Goal: Task Accomplishment & Management: Manage account settings

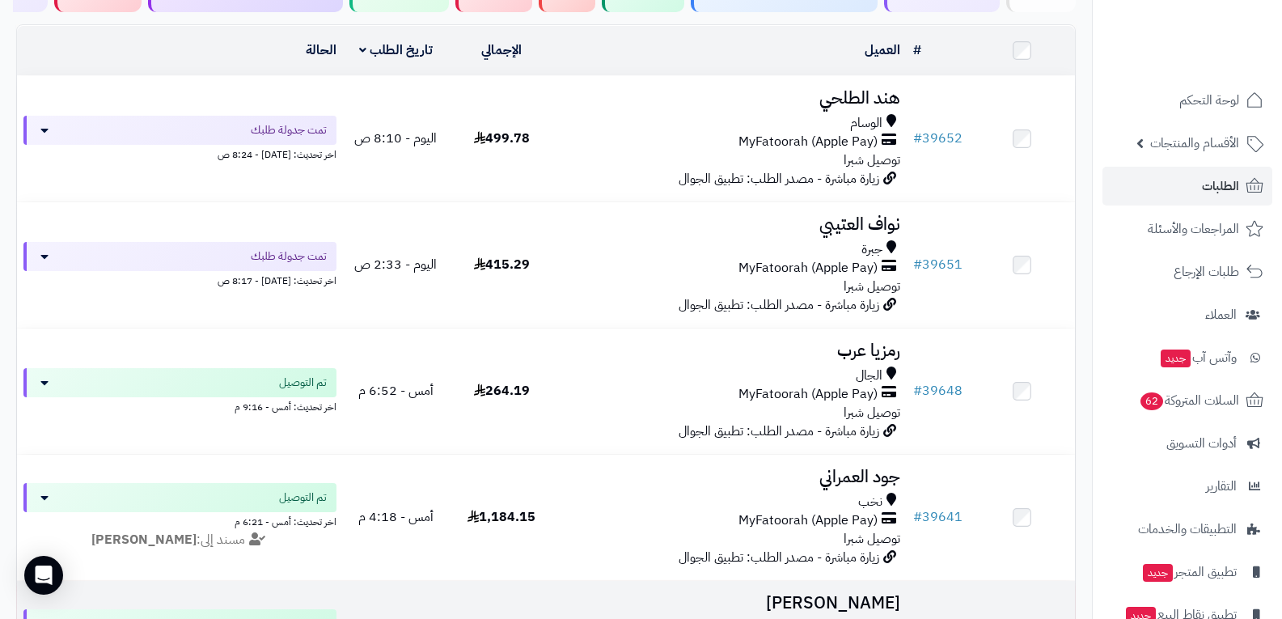
scroll to position [162, 0]
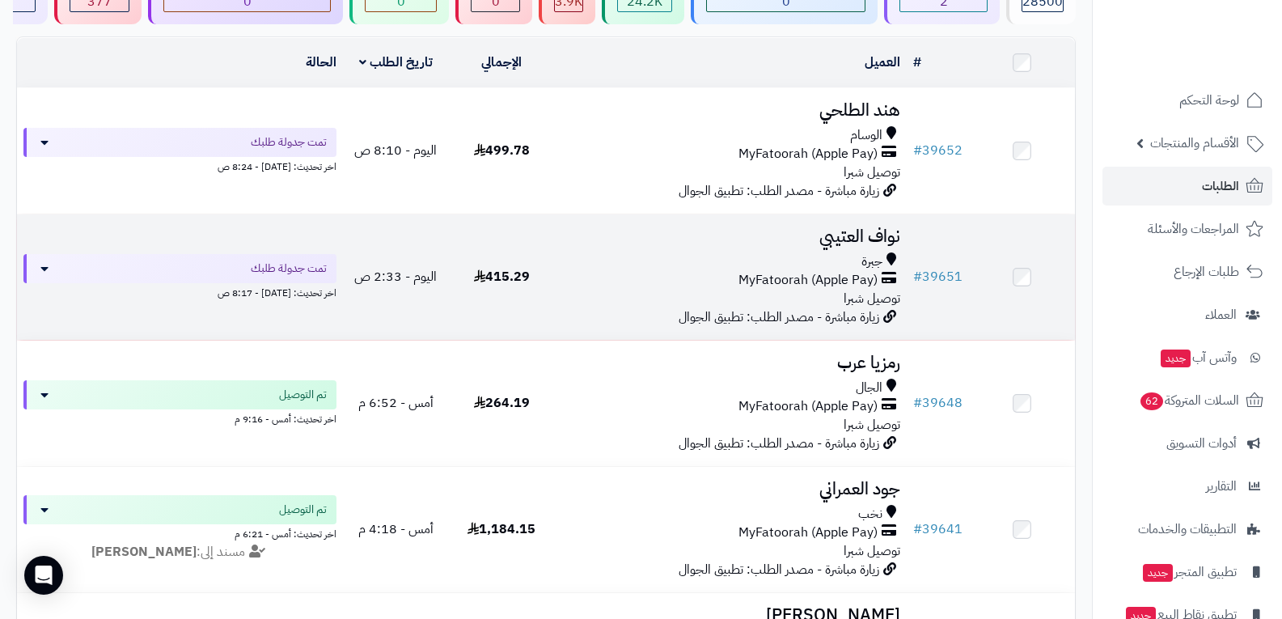
click at [822, 290] on div "جبرة MyFatoorah (Apple Pay) توصيل شبرا" at bounding box center [731, 280] width 340 height 56
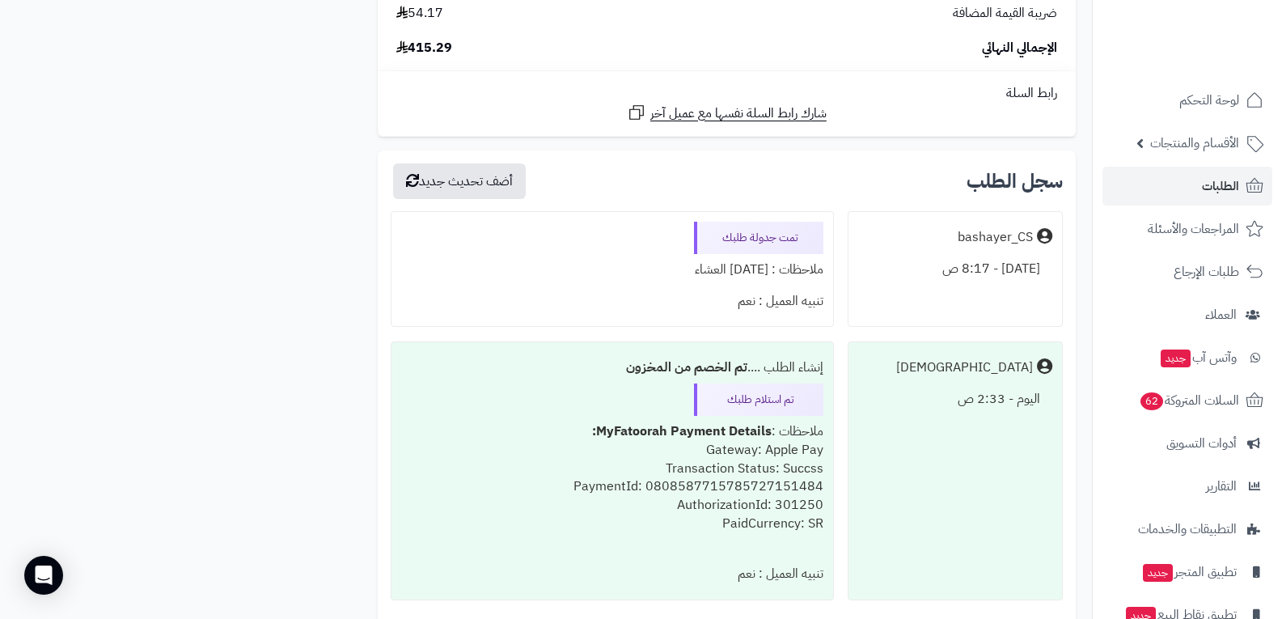
scroll to position [1375, 0]
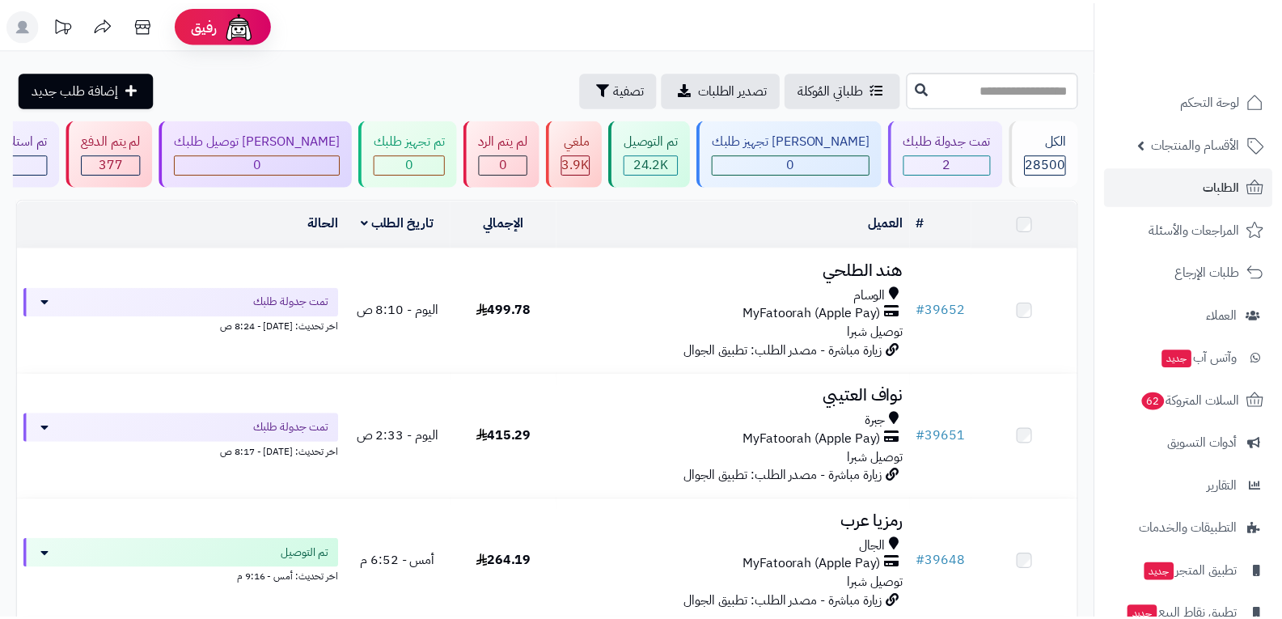
scroll to position [162, 0]
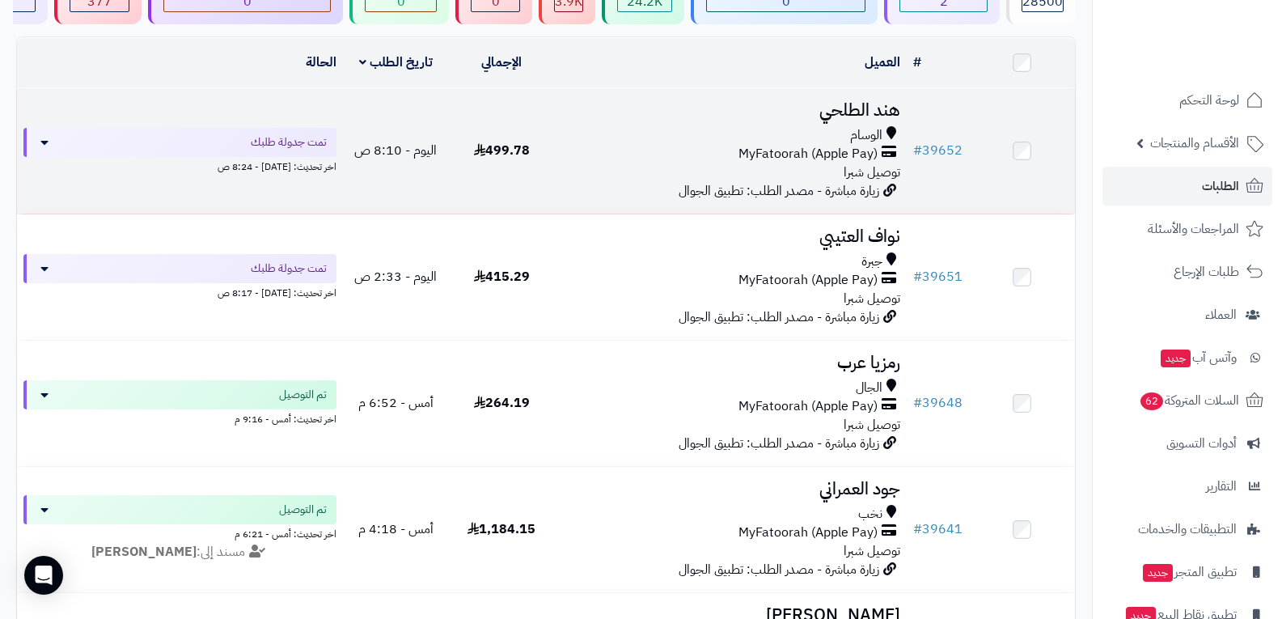
click at [797, 158] on span "MyFatoorah (Apple Pay)" at bounding box center [807, 154] width 139 height 19
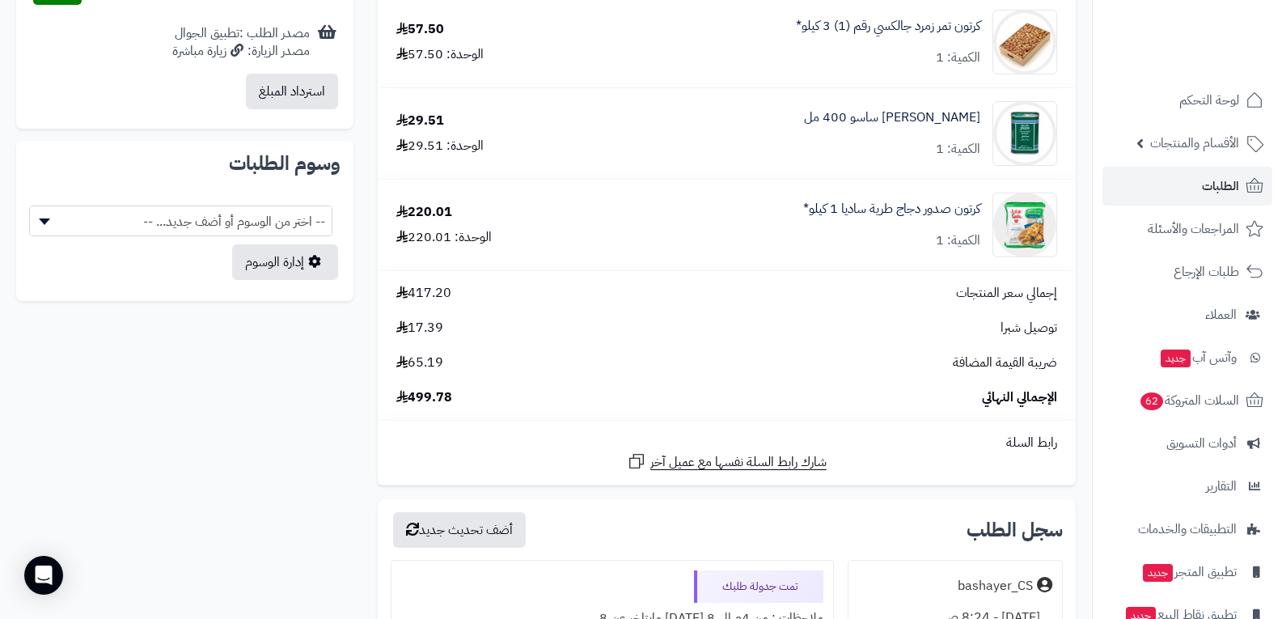
scroll to position [1132, 0]
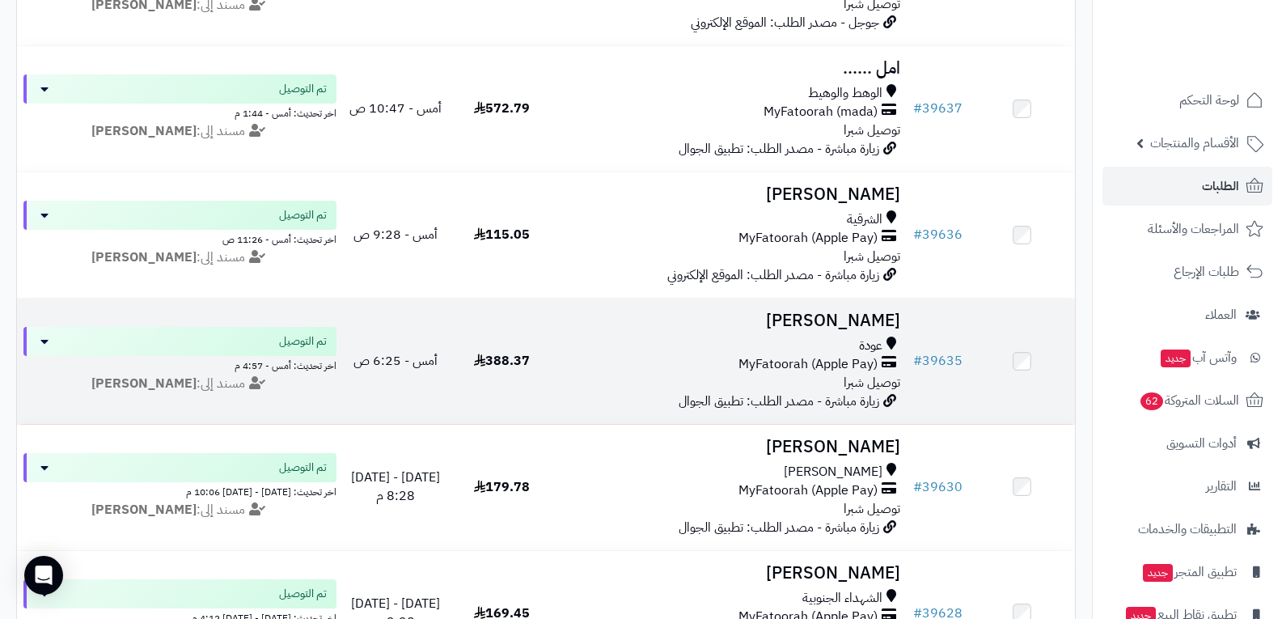
scroll to position [647, 0]
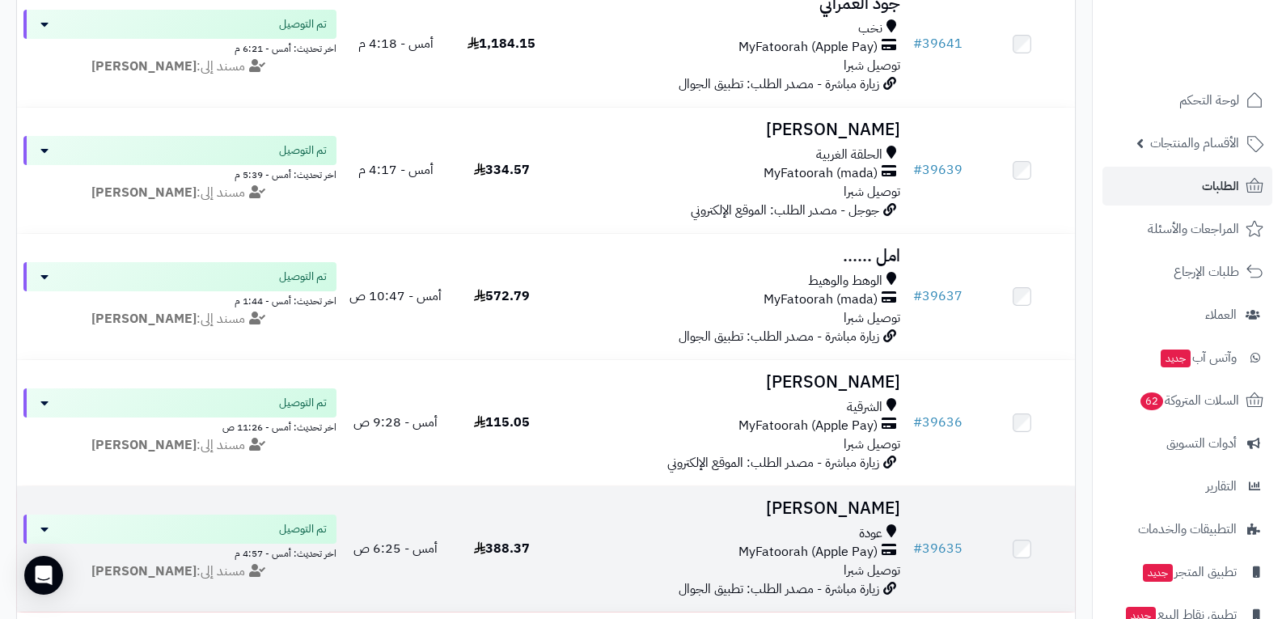
click at [743, 564] on div "عودة MyFatoorah (Apple Pay) توصيل شبرا" at bounding box center [731, 552] width 340 height 56
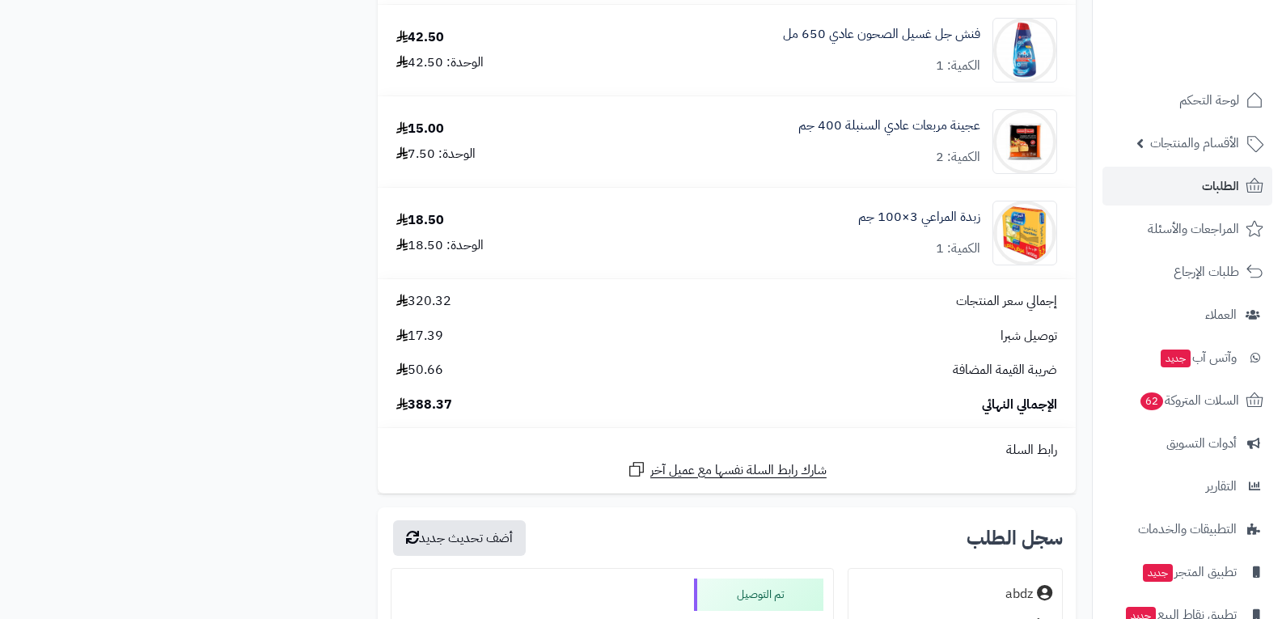
scroll to position [2254, 0]
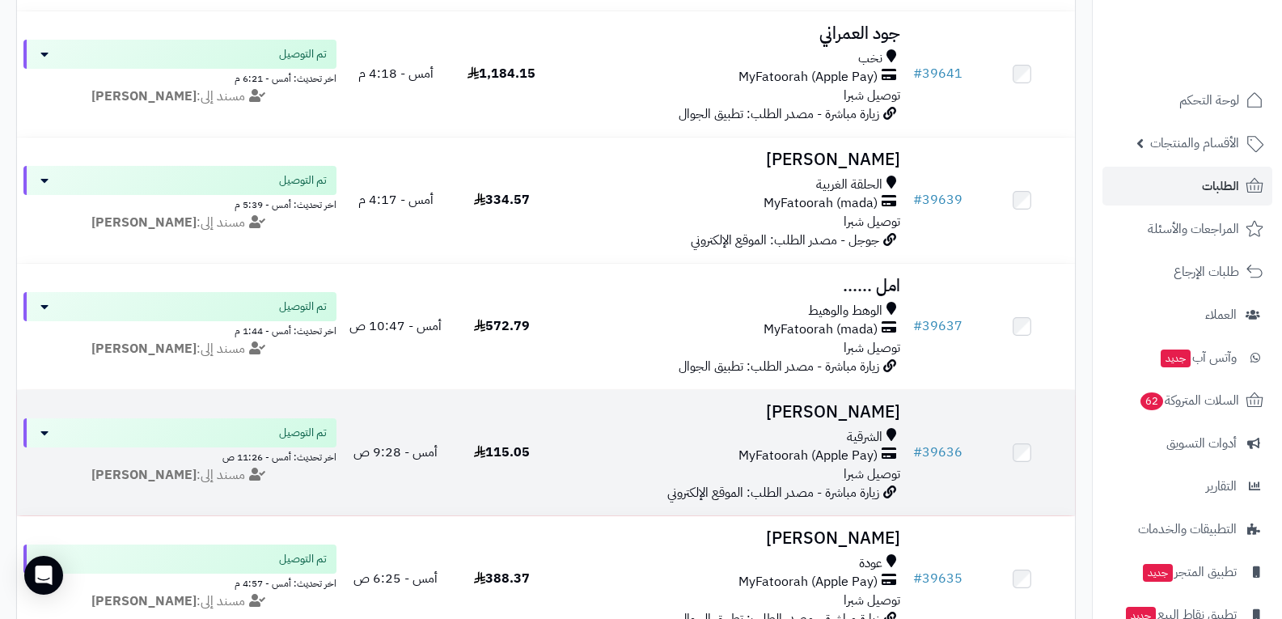
scroll to position [566, 0]
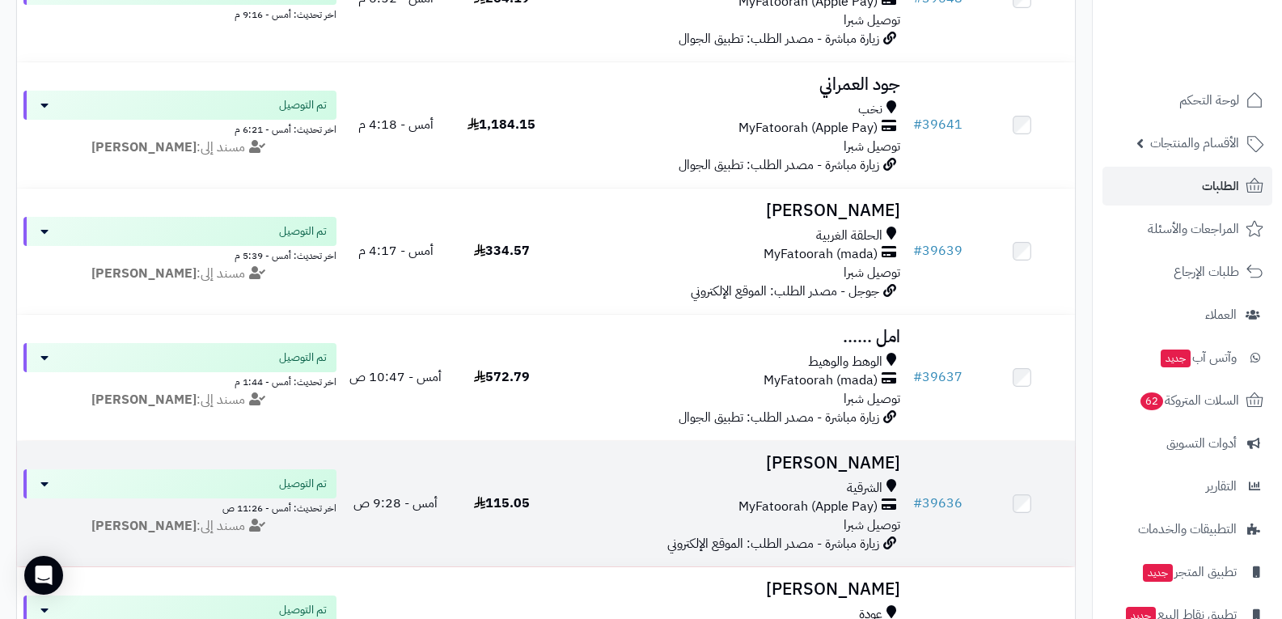
click at [794, 502] on span "MyFatoorah (Apple Pay)" at bounding box center [807, 506] width 139 height 19
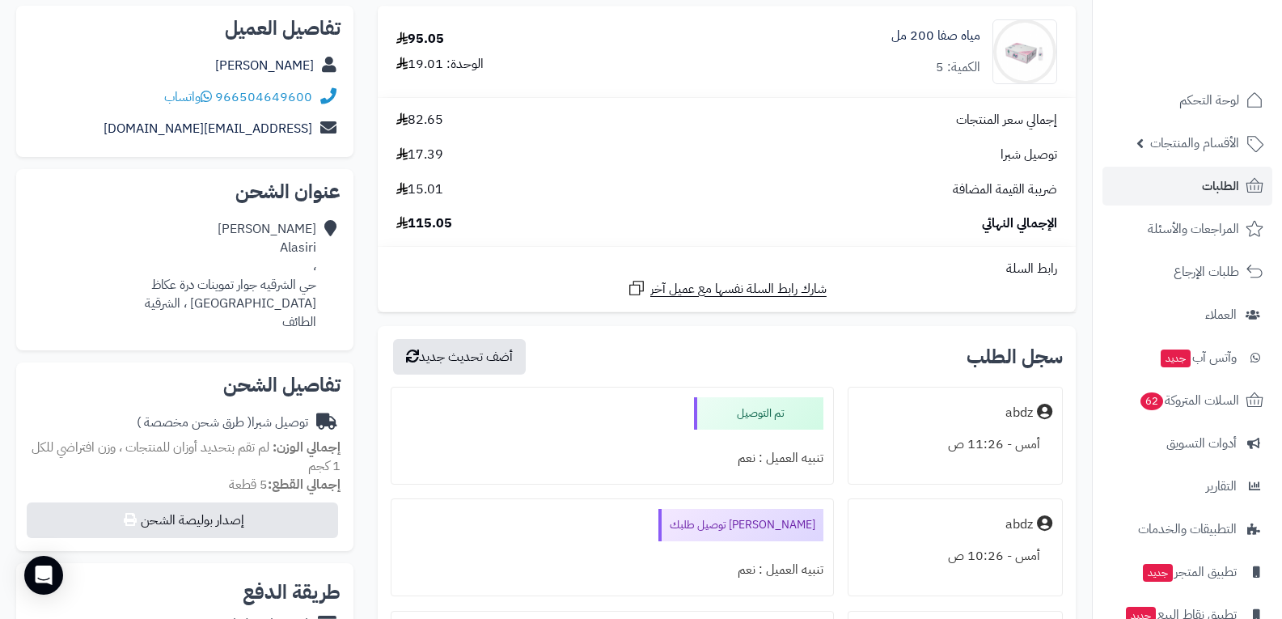
scroll to position [245, 0]
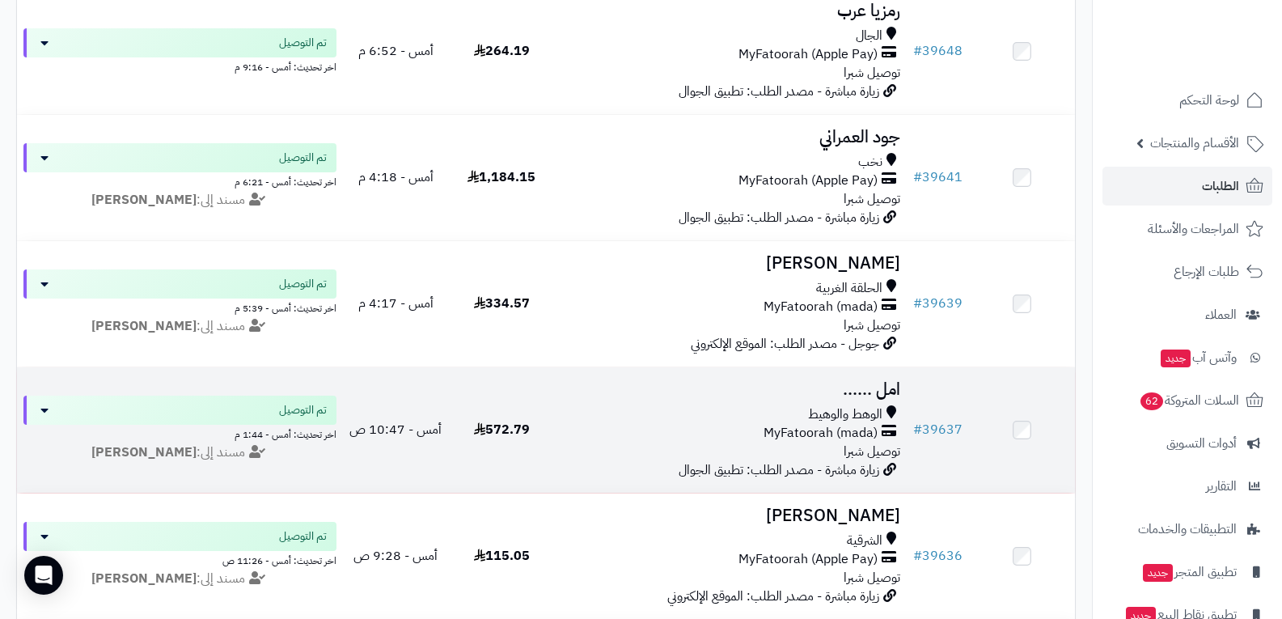
scroll to position [485, 0]
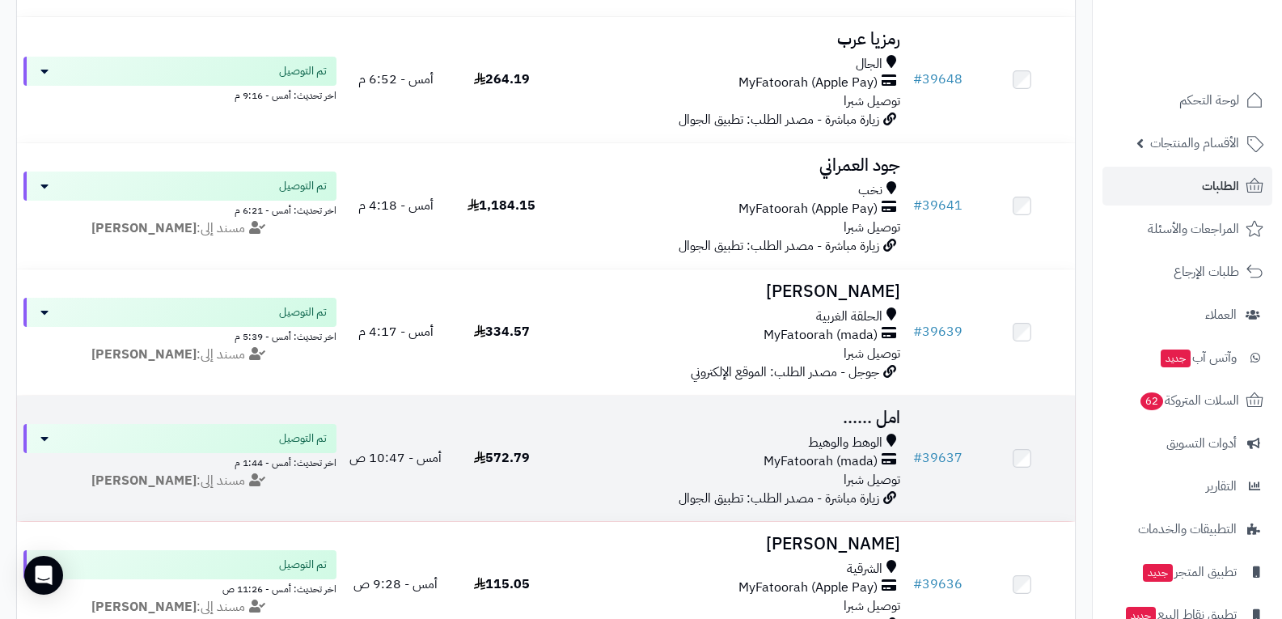
click at [782, 474] on div "الوهط والوهيط MyFatoorah (mada) توصيل شبرا" at bounding box center [731, 461] width 340 height 56
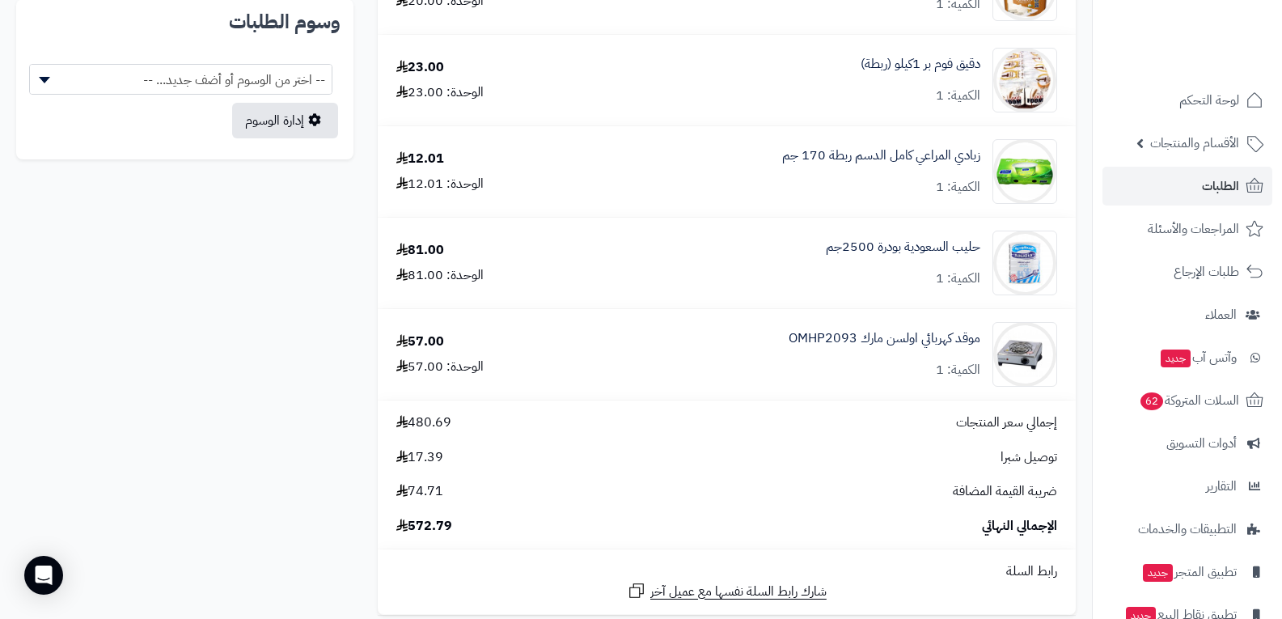
scroll to position [1294, 0]
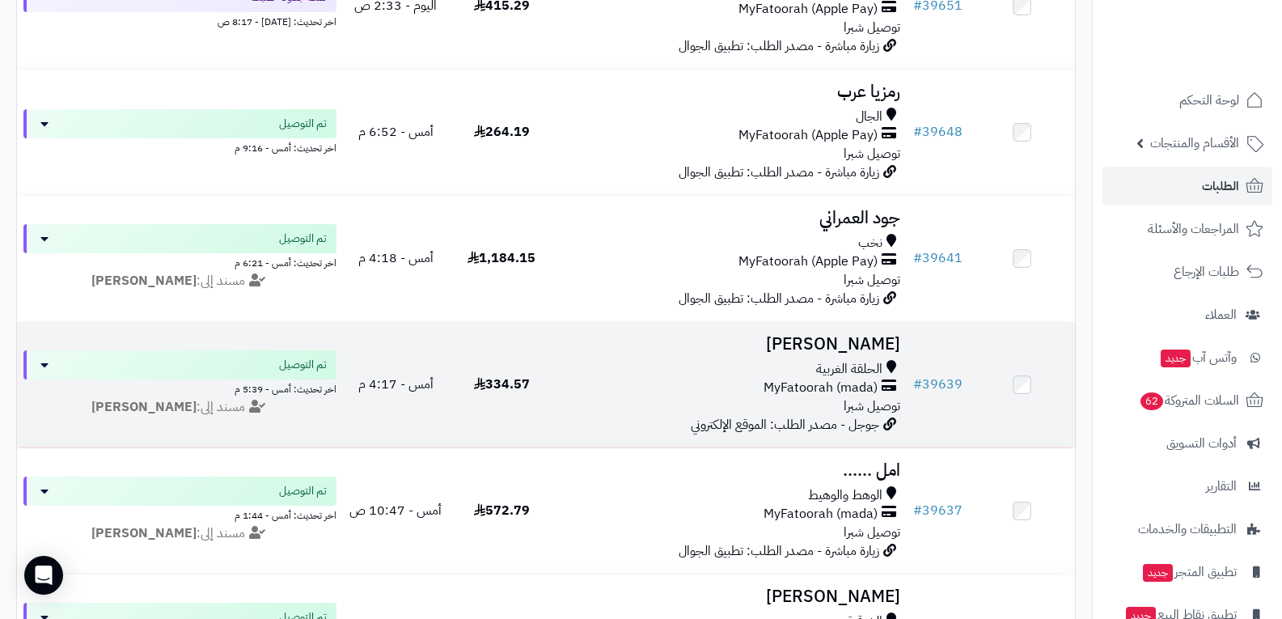
scroll to position [323, 0]
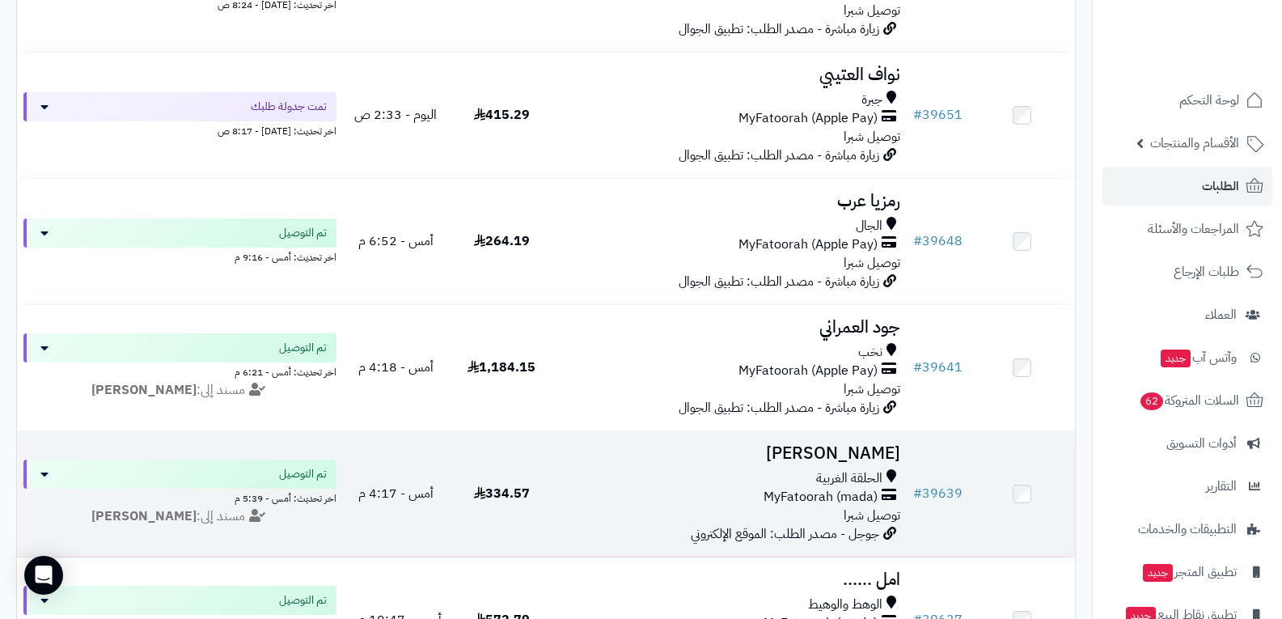
click at [832, 491] on span "MyFatoorah (mada)" at bounding box center [820, 497] width 114 height 19
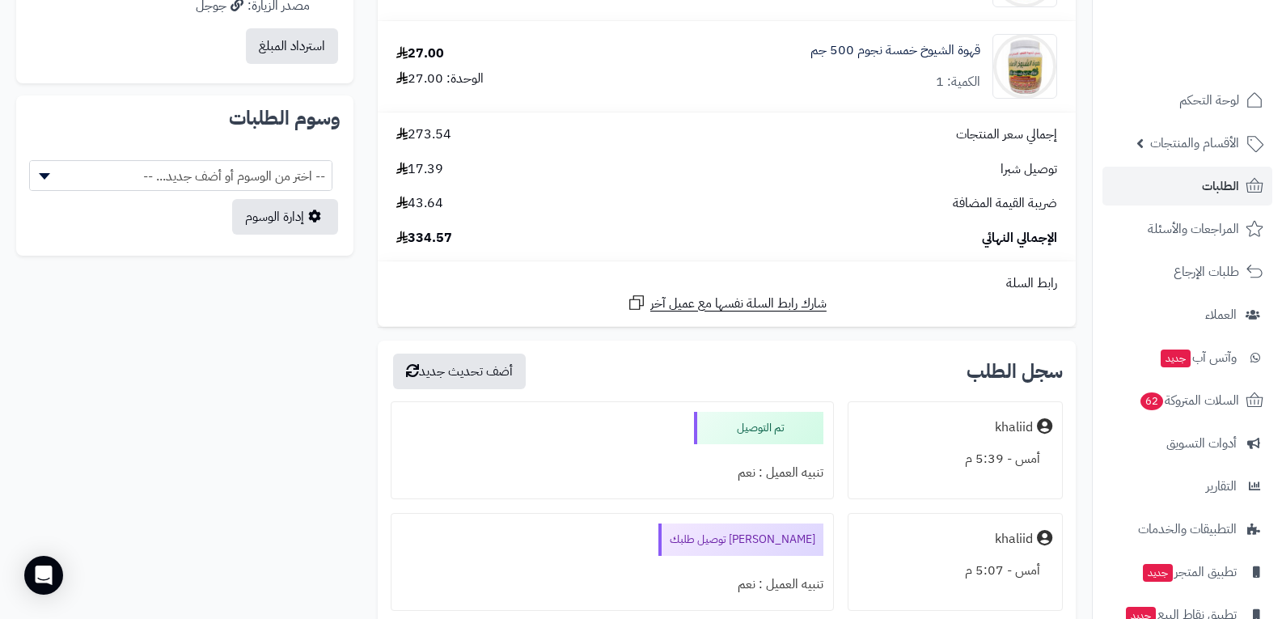
scroll to position [970, 0]
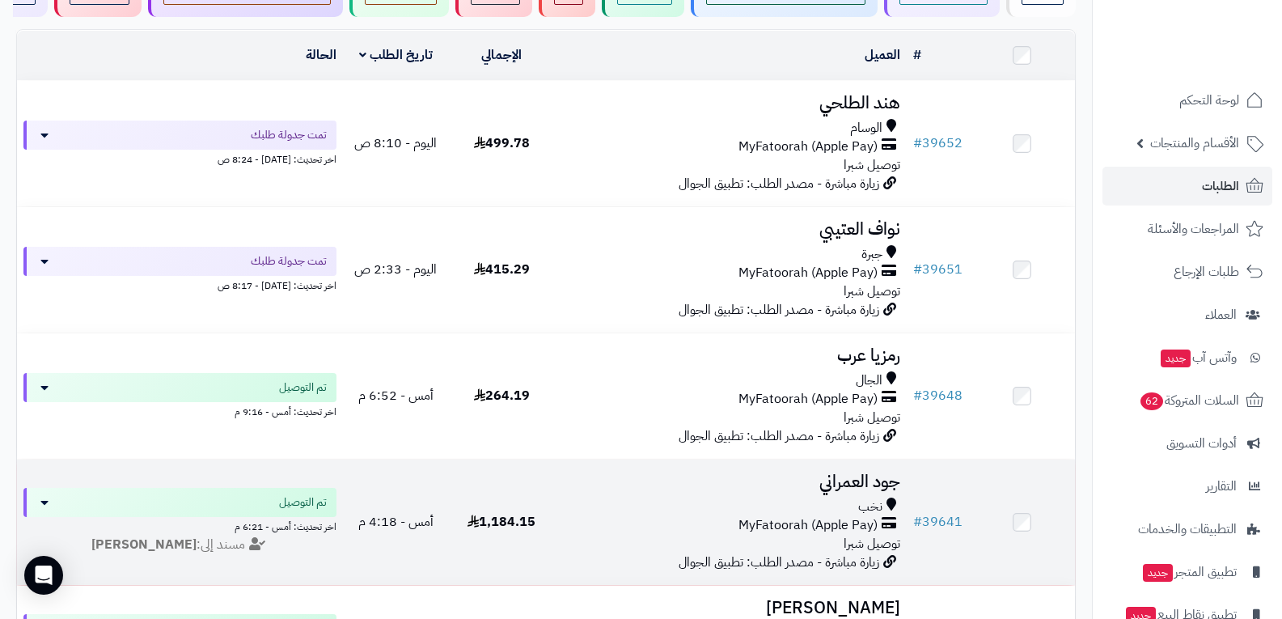
scroll to position [162, 0]
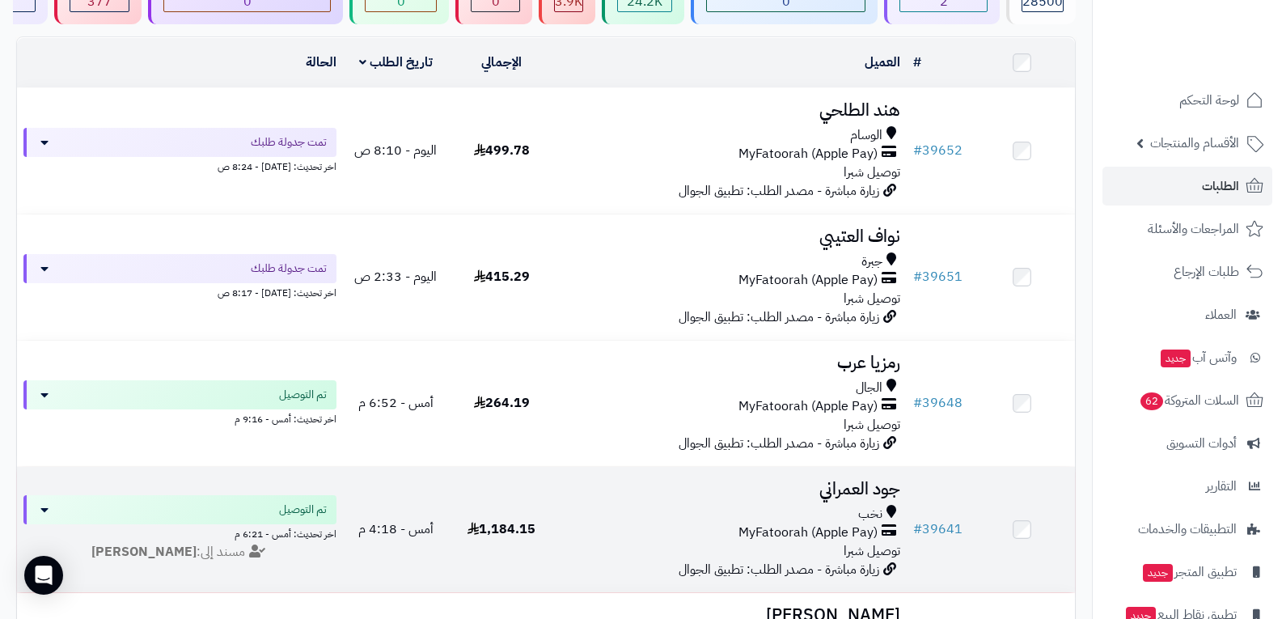
click at [598, 520] on div "نخب" at bounding box center [731, 514] width 340 height 19
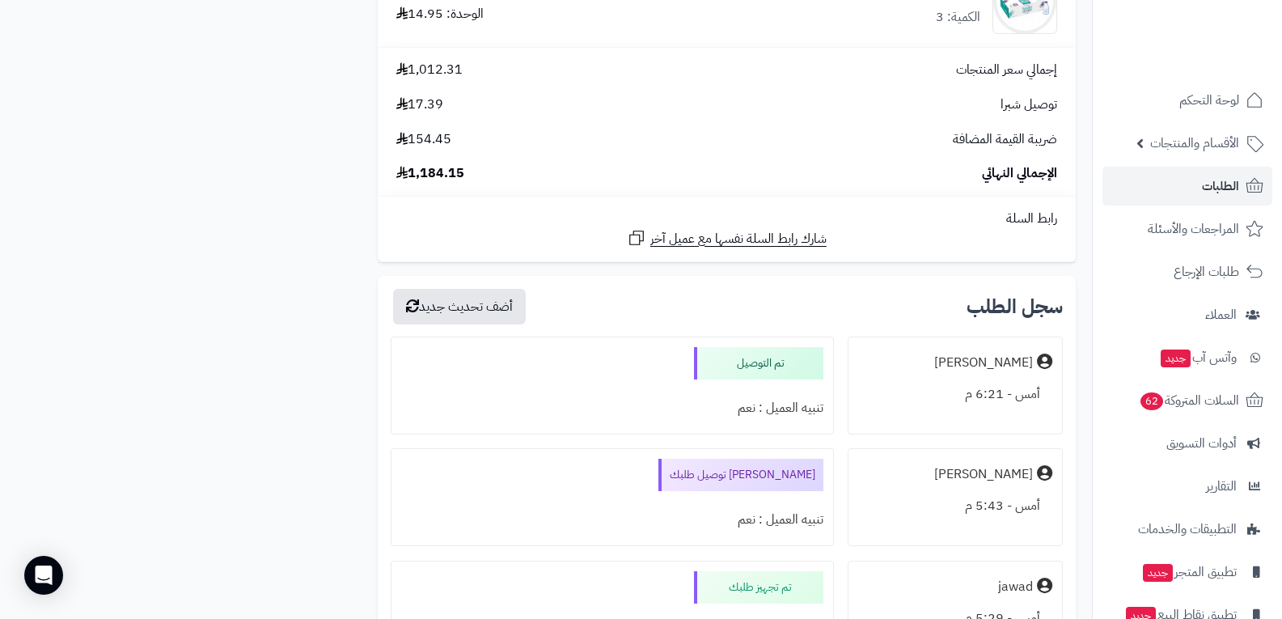
scroll to position [5418, 0]
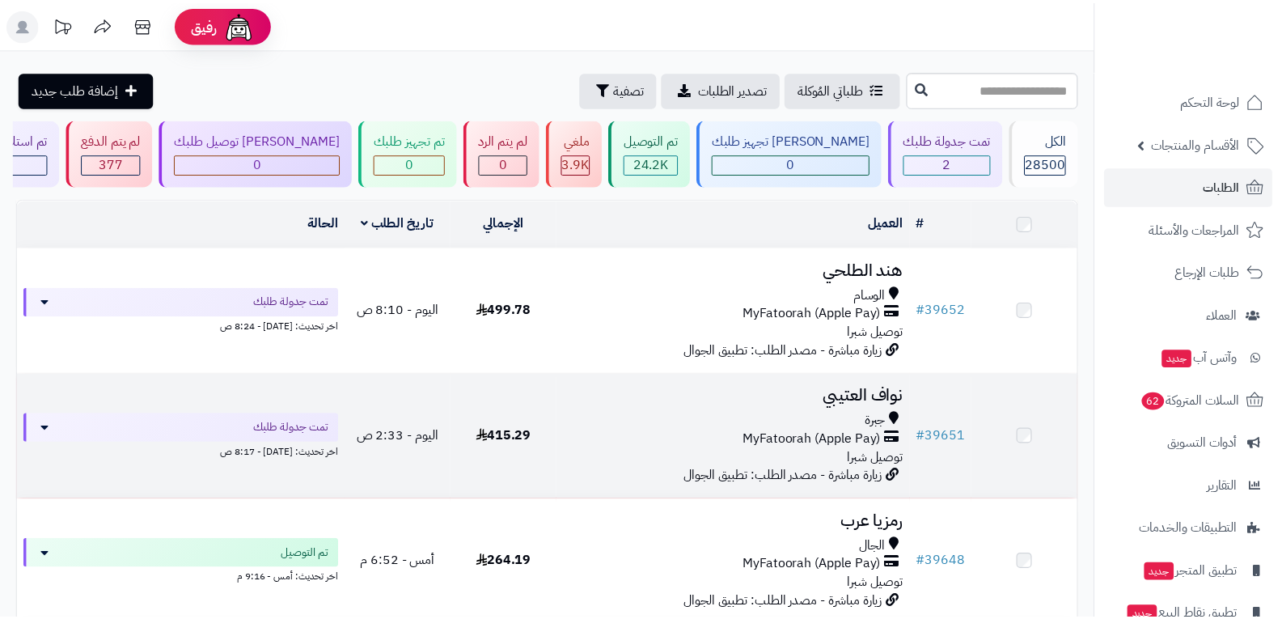
scroll to position [162, 0]
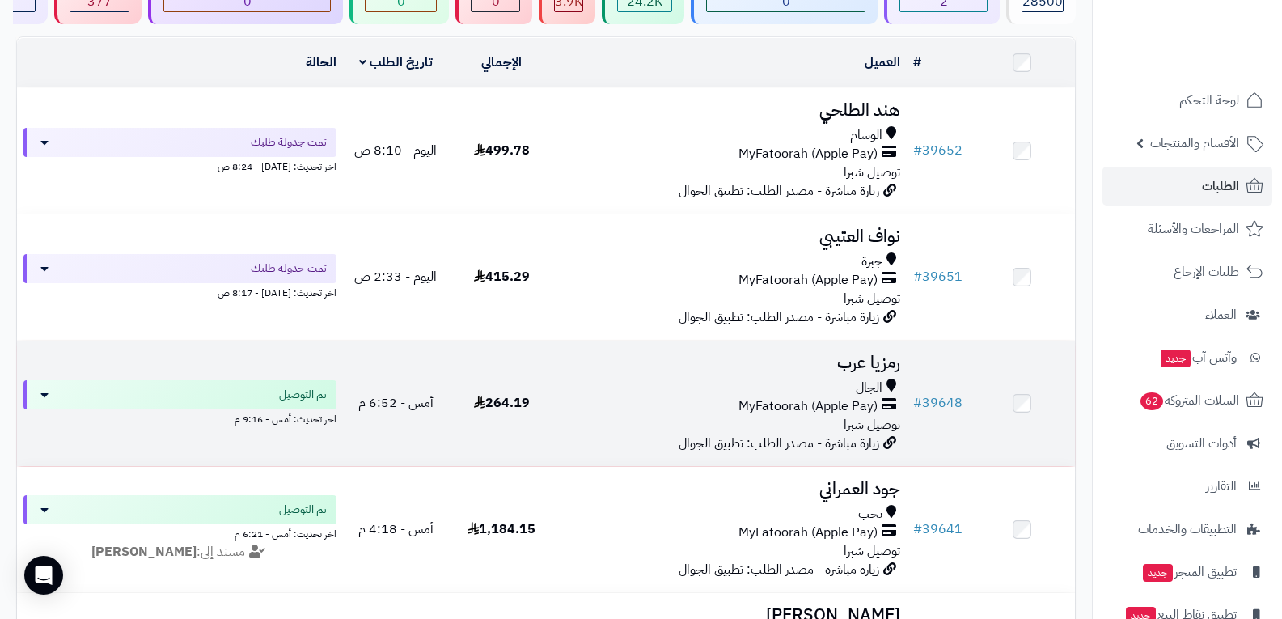
click at [535, 399] on td "264.19" at bounding box center [502, 402] width 106 height 125
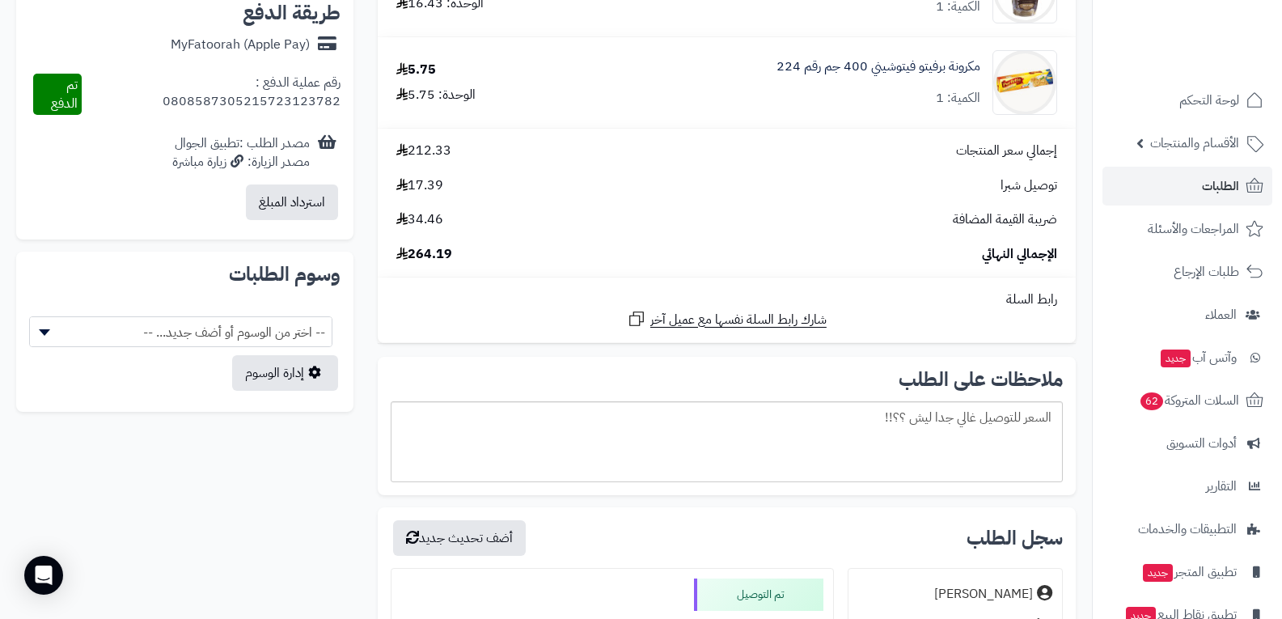
scroll to position [728, 0]
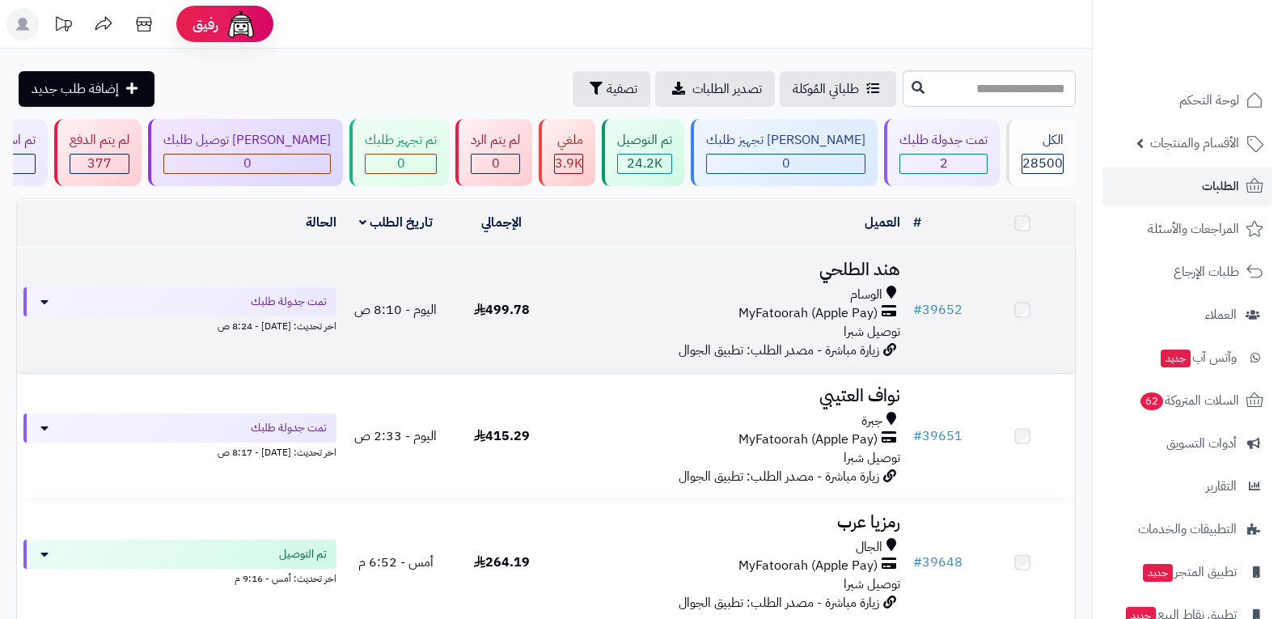
scroll to position [162, 0]
